Goal: Find specific page/section: Find specific page/section

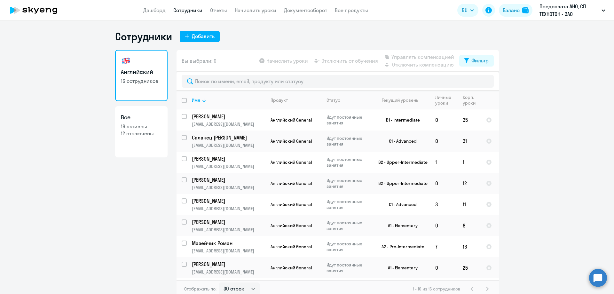
select select "30"
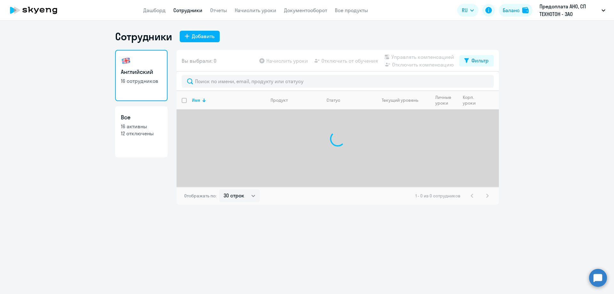
select select "30"
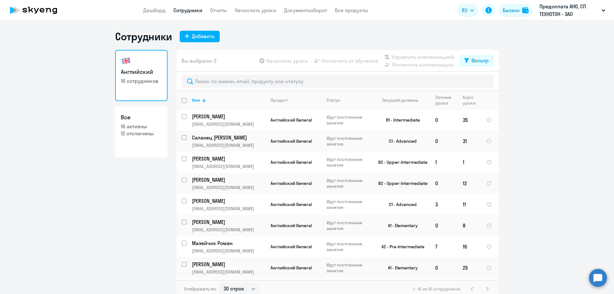
click at [521, 103] on ng-component "Сотрудники Добавить Английский 16 сотрудников Все 16 активны 12 отключены Вы вы…" at bounding box center [307, 164] width 614 height 268
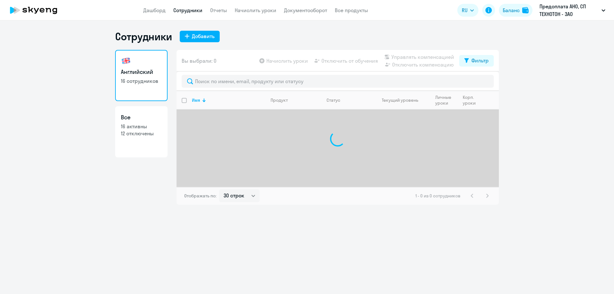
select select "30"
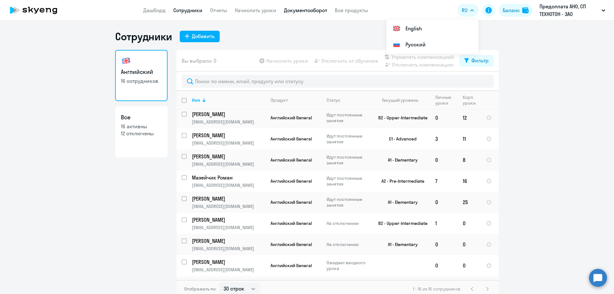
scroll to position [64, 0]
